Goal: Browse casually

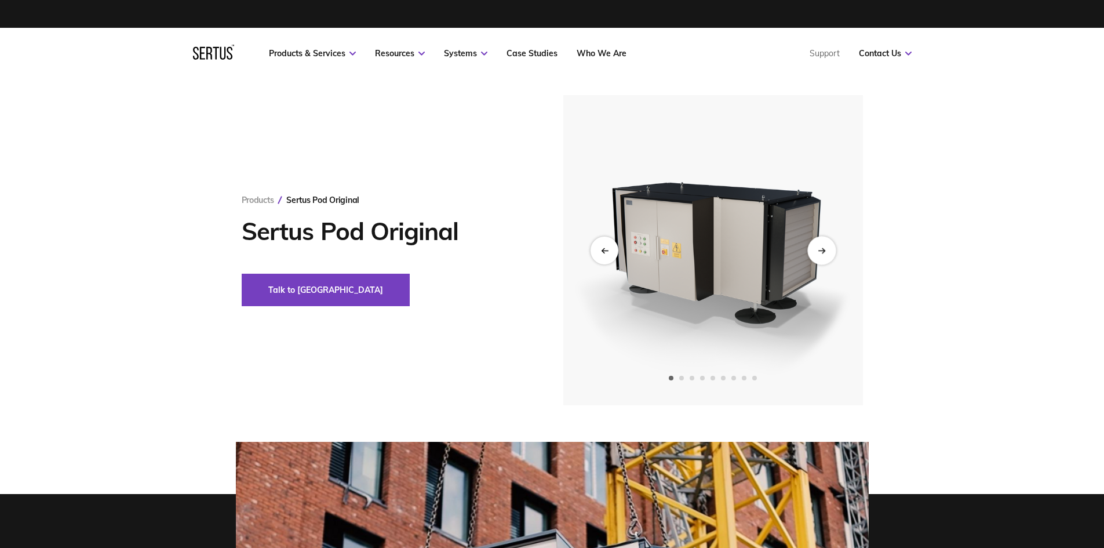
click at [825, 248] on icon "Next slide" at bounding box center [822, 250] width 8 height 6
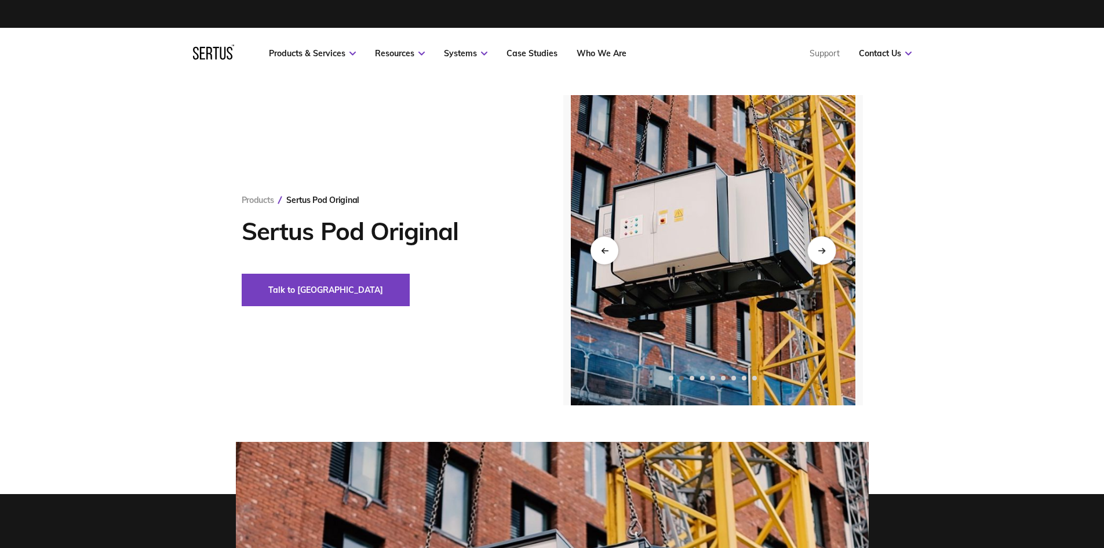
click at [825, 248] on icon "Next slide" at bounding box center [822, 250] width 8 height 6
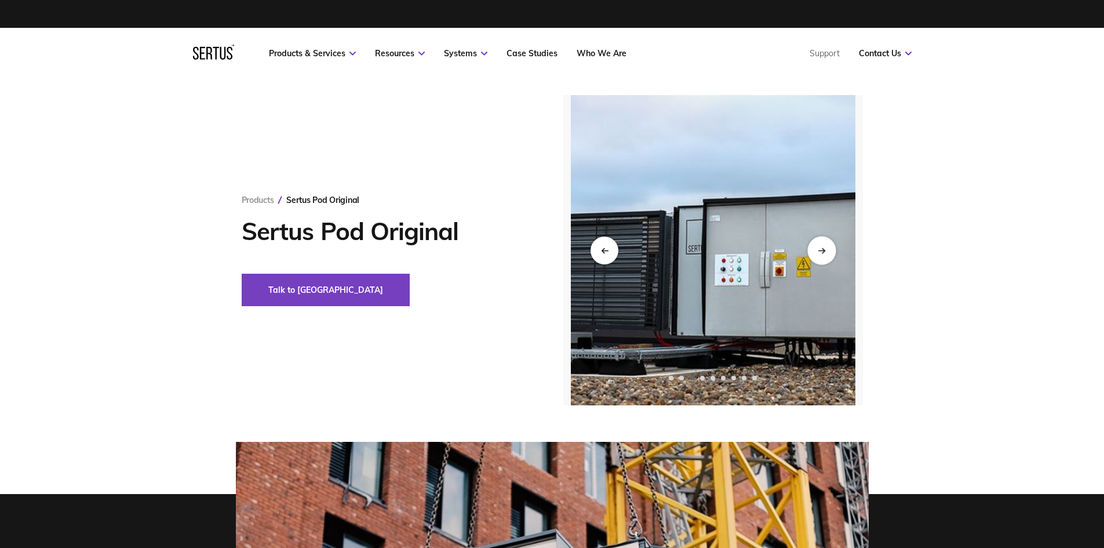
click at [825, 248] on icon "Next slide" at bounding box center [822, 250] width 8 height 6
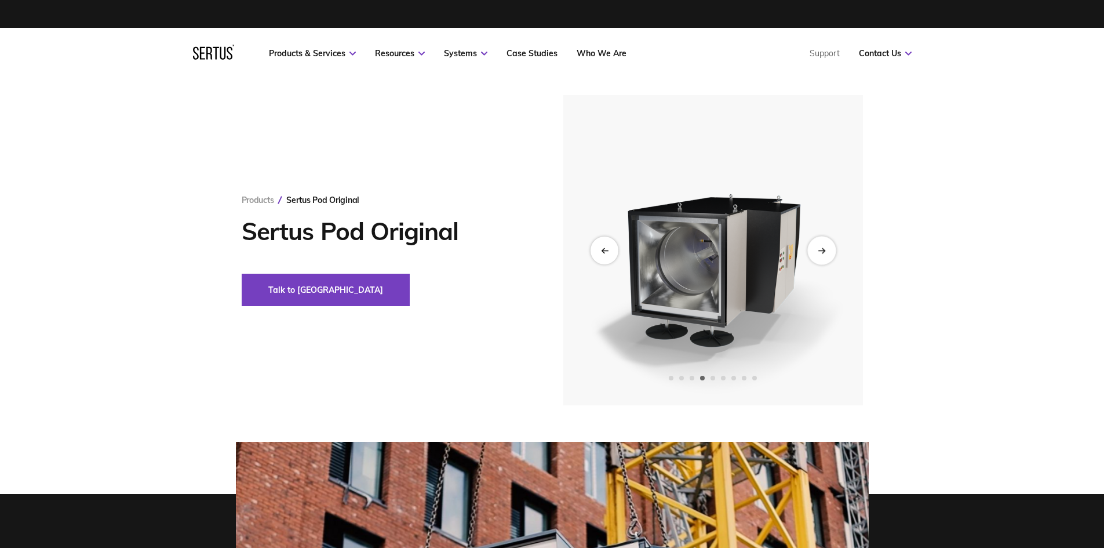
click at [825, 248] on icon "Next slide" at bounding box center [822, 250] width 8 height 6
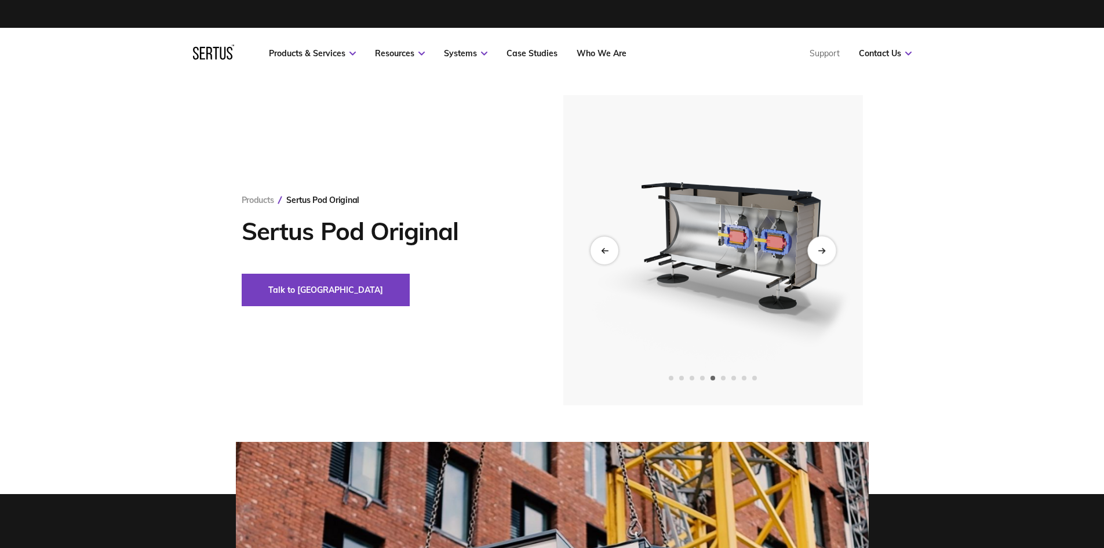
click at [825, 248] on icon "Next slide" at bounding box center [822, 250] width 8 height 6
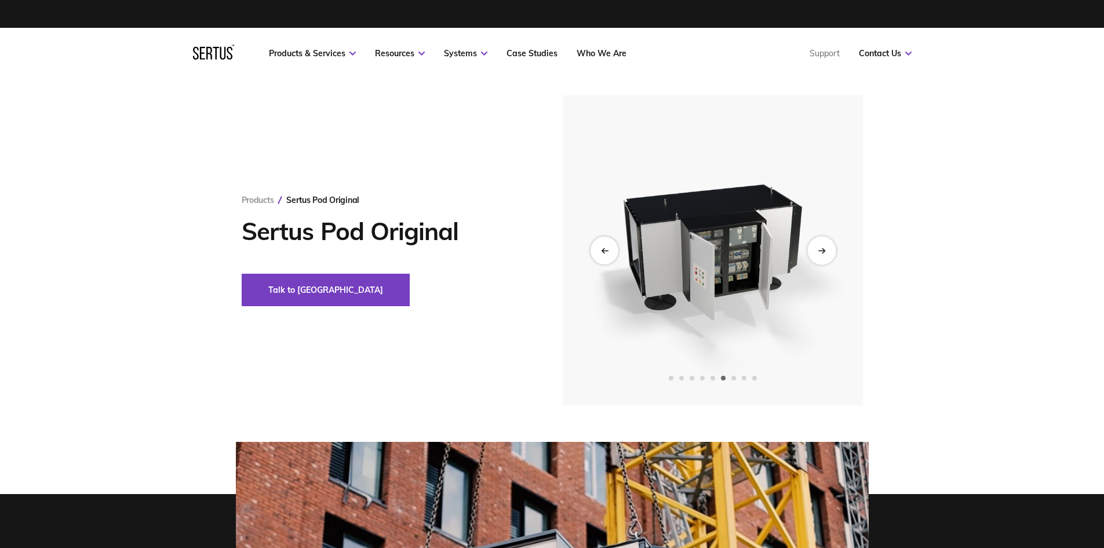
click at [825, 248] on icon "Next slide" at bounding box center [822, 250] width 8 height 6
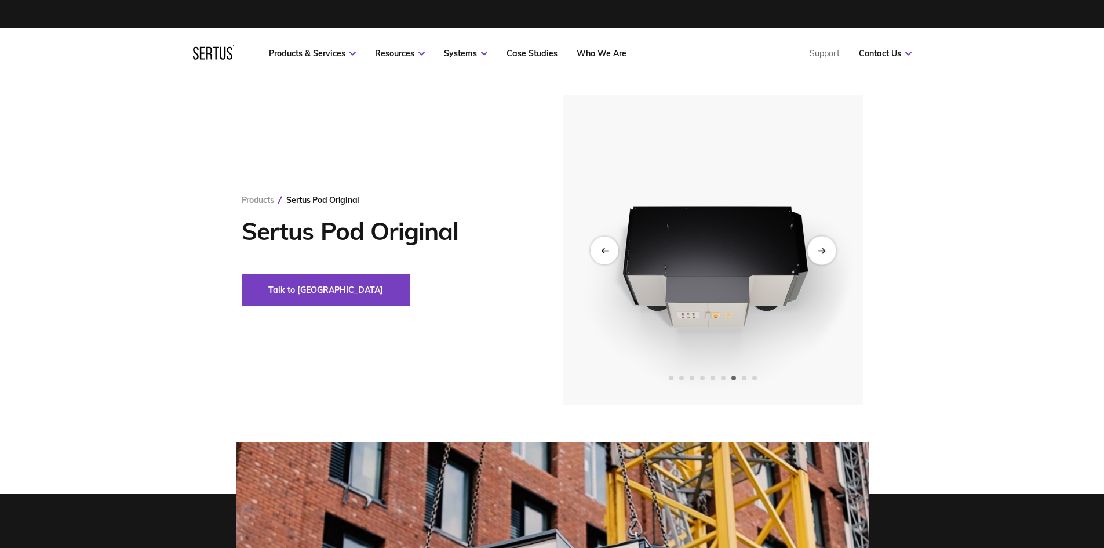
click at [825, 248] on icon "Next slide" at bounding box center [822, 250] width 8 height 6
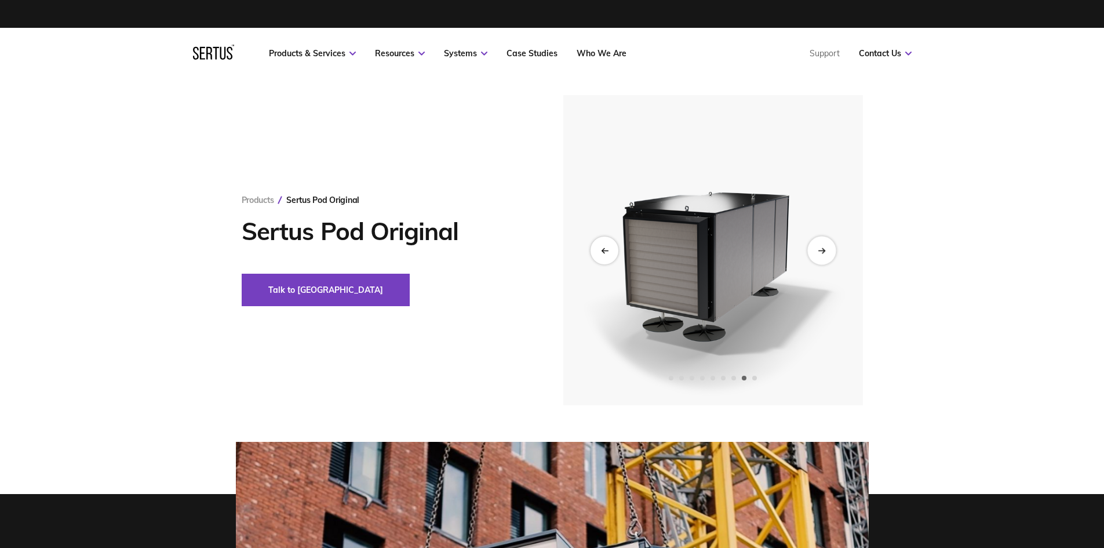
click at [825, 248] on icon "Next slide" at bounding box center [822, 250] width 8 height 6
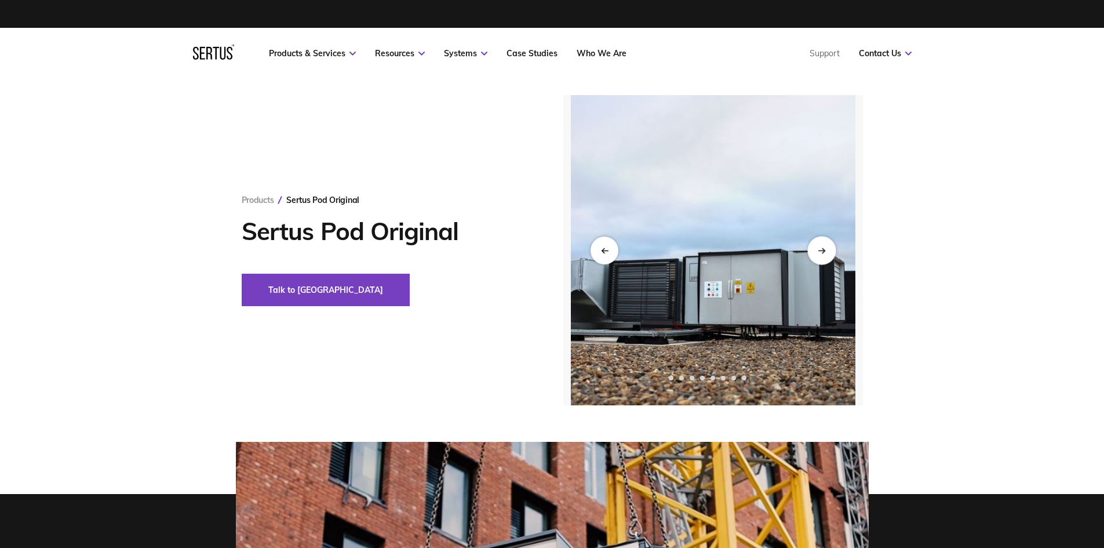
click at [825, 248] on icon "Next slide" at bounding box center [822, 250] width 8 height 6
